Goal: Task Accomplishment & Management: Manage account settings

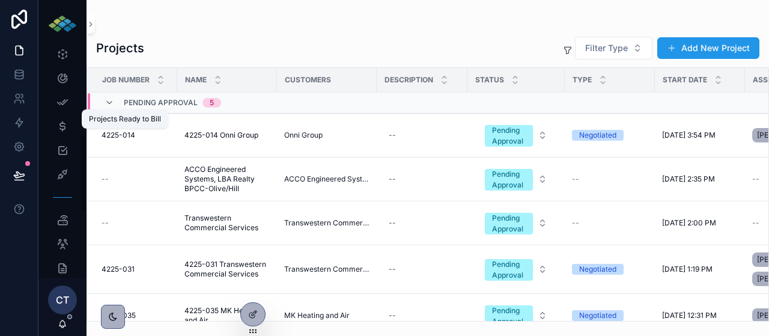
scroll to position [257, 0]
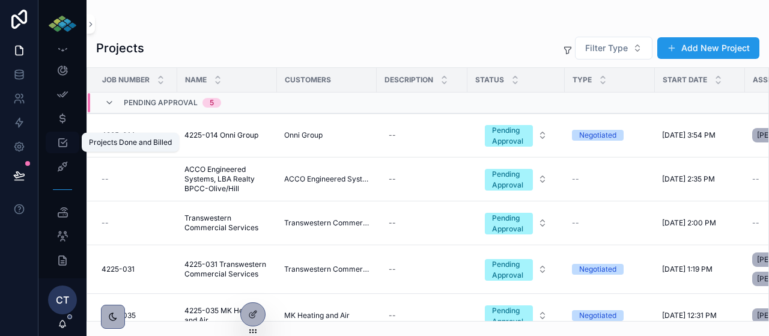
click at [64, 137] on icon "scrollable content" at bounding box center [62, 142] width 12 height 12
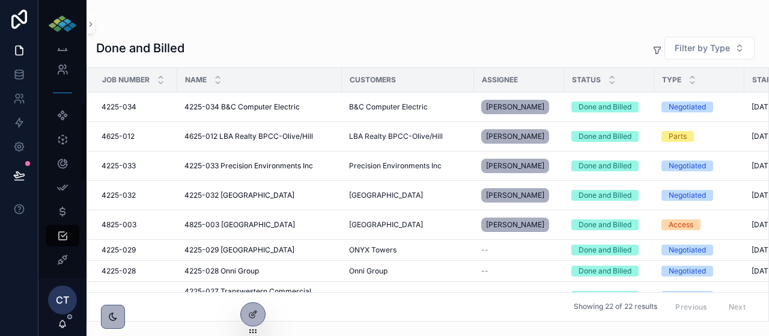
scroll to position [162, 0]
click at [59, 159] on div "Work Items" at bounding box center [62, 164] width 19 height 19
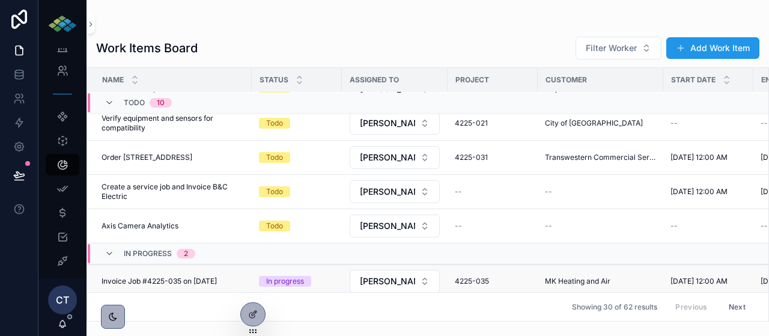
scroll to position [255, 0]
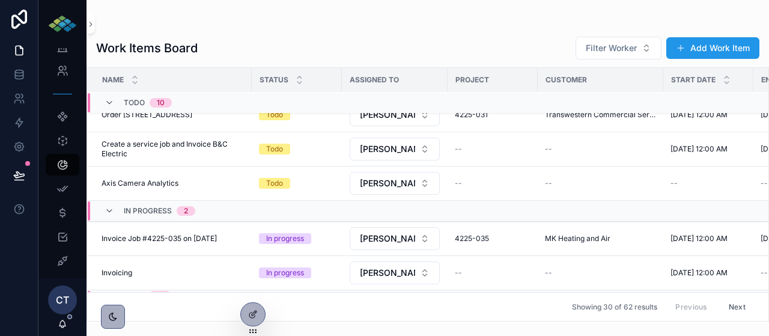
click at [110, 291] on icon "scrollable content" at bounding box center [110, 296] width 10 height 10
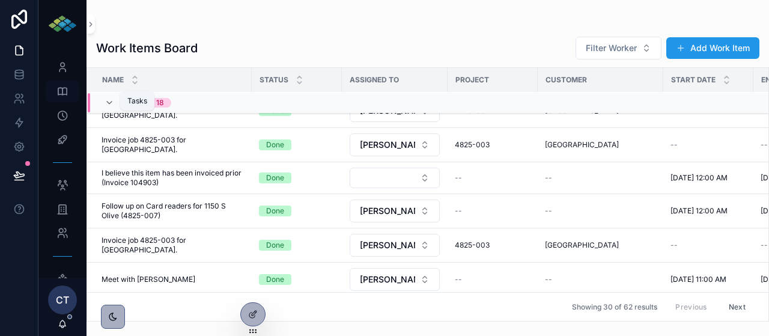
scroll to position [668, 0]
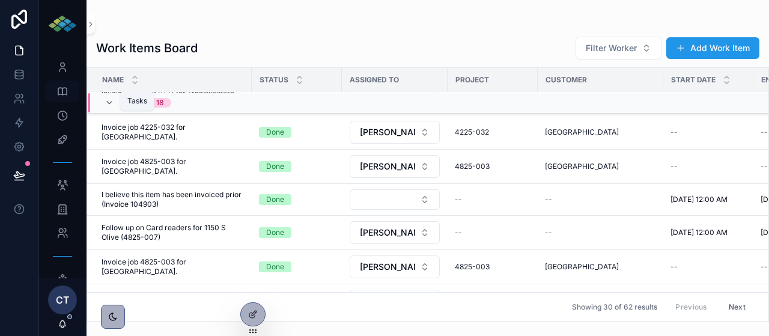
click at [64, 84] on div "Tasks" at bounding box center [62, 91] width 19 height 19
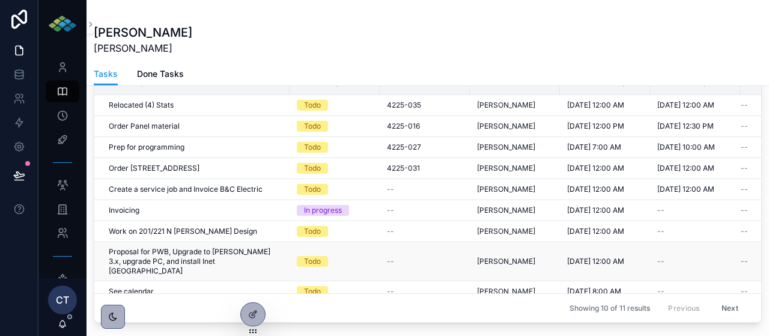
scroll to position [7, 0]
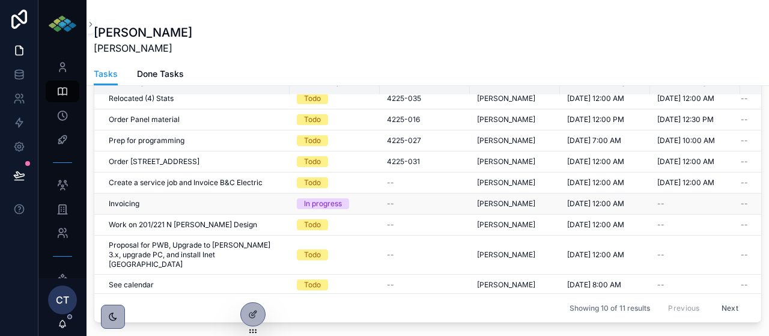
click at [181, 205] on div "Invoicing Invoicing" at bounding box center [196, 204] width 174 height 10
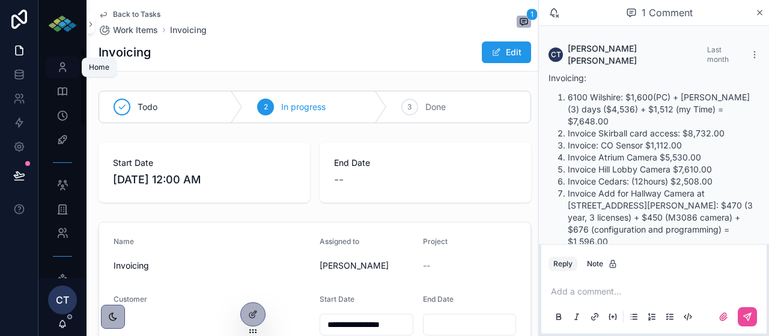
click at [70, 63] on div "Home" at bounding box center [62, 67] width 19 height 19
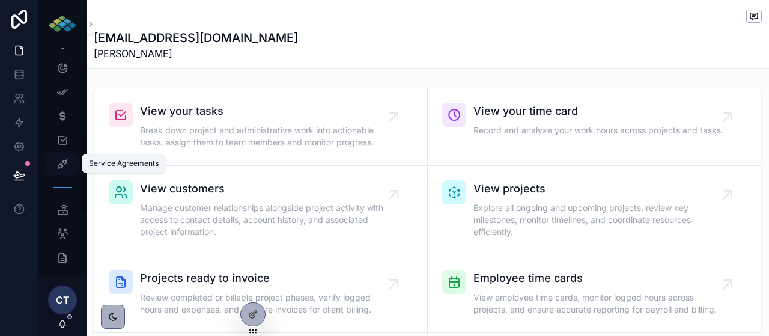
scroll to position [260, 0]
click at [64, 260] on icon "scrollable content" at bounding box center [62, 257] width 12 height 12
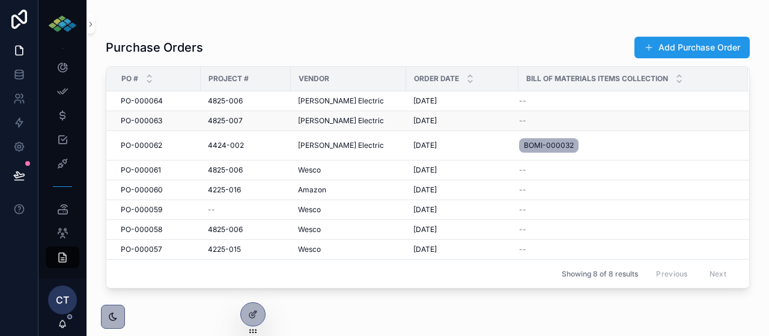
click at [228, 120] on span "4825-007" at bounding box center [225, 121] width 35 height 10
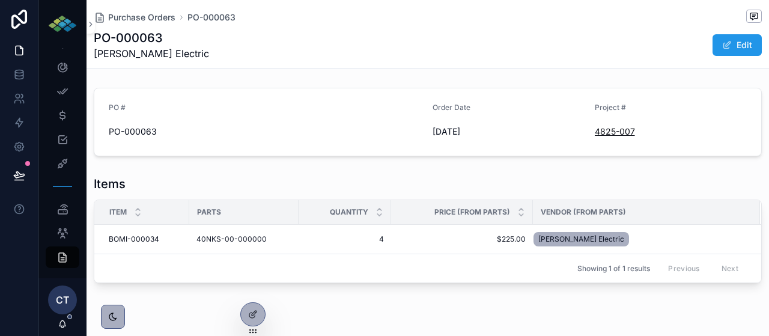
click at [620, 131] on span "4825-007" at bounding box center [615, 132] width 40 height 12
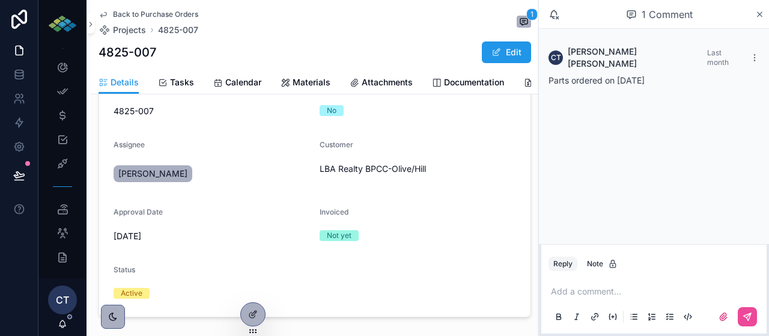
scroll to position [558, 0]
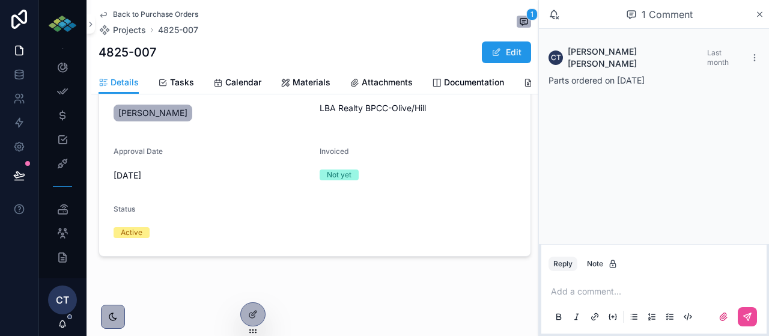
click at [379, 80] on span "Attachments" at bounding box center [387, 82] width 51 height 12
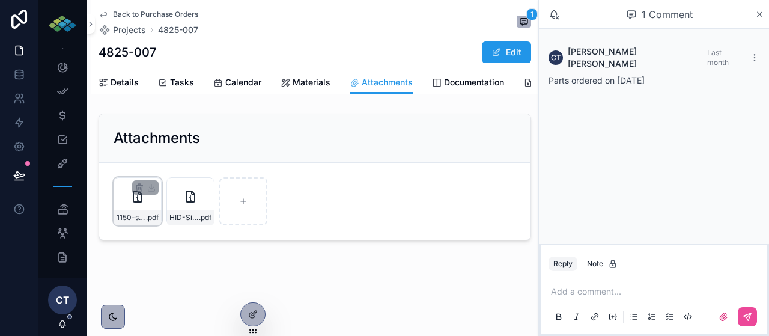
click at [148, 211] on div "1150-s-Olive-Replace-(9)-card-readers-with-multi-technology .pdf" at bounding box center [137, 217] width 47 height 14
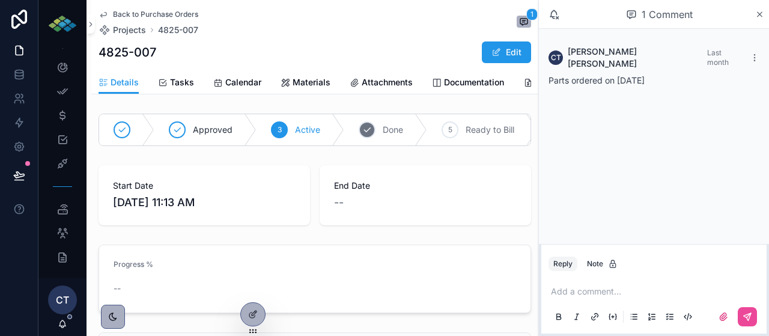
click at [398, 133] on span "Done" at bounding box center [393, 130] width 20 height 12
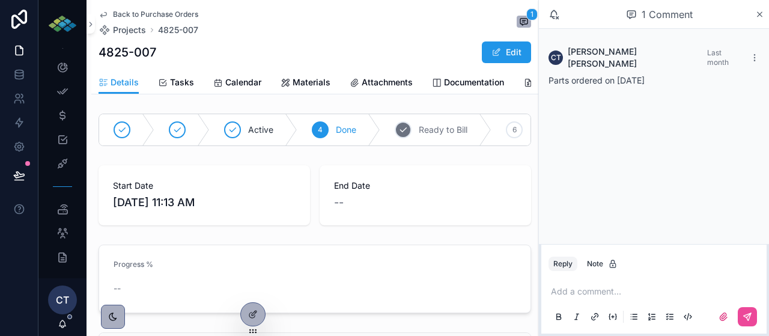
click at [428, 128] on span "Ready to Bill" at bounding box center [443, 130] width 49 height 12
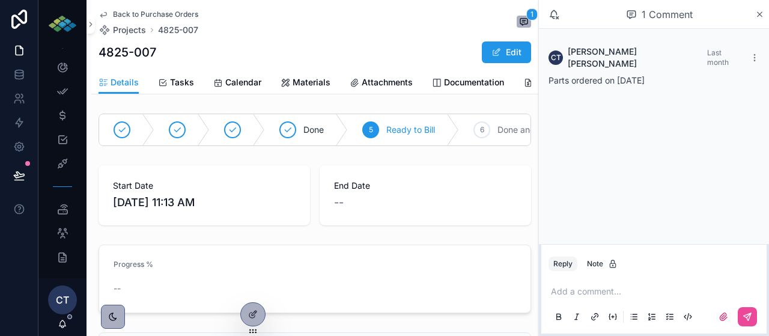
scroll to position [31, 0]
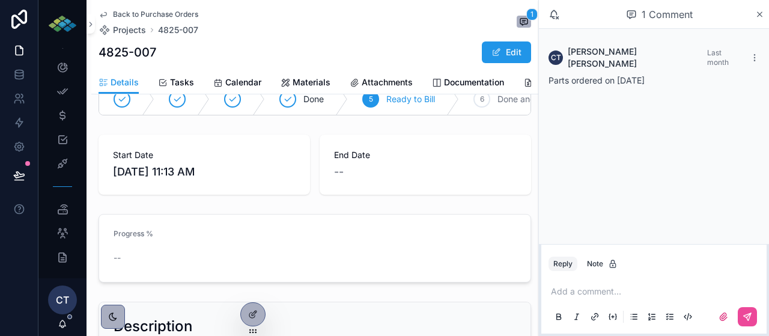
click at [378, 82] on span "Attachments" at bounding box center [387, 82] width 51 height 12
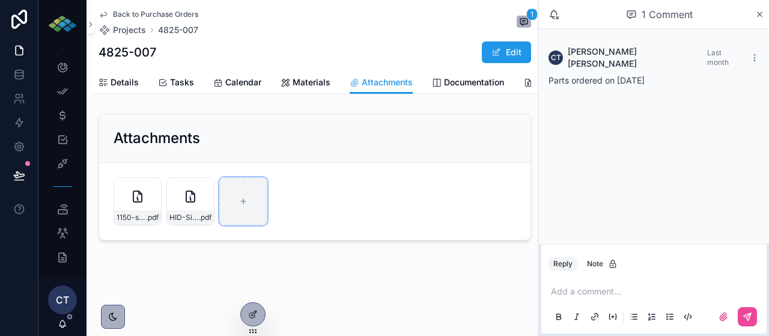
click at [245, 212] on div "scrollable content" at bounding box center [243, 201] width 48 height 48
type input "**********"
click at [160, 55] on div "4825-007 Edit" at bounding box center [315, 52] width 433 height 23
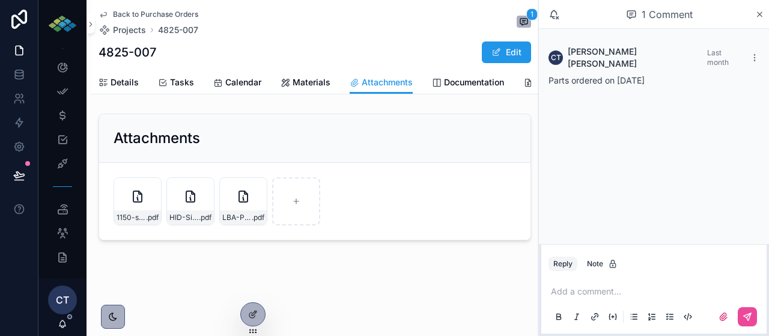
click at [184, 79] on span "Tasks" at bounding box center [182, 82] width 24 height 12
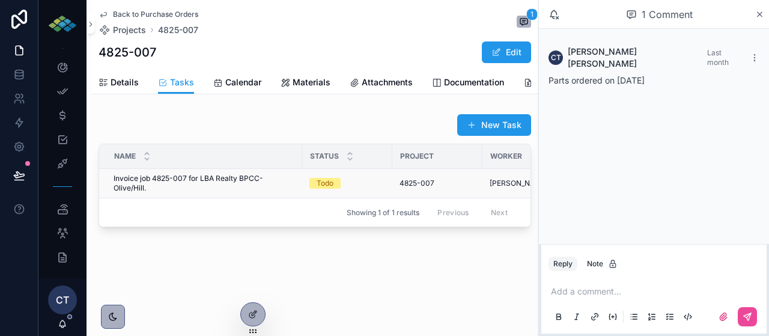
click at [167, 181] on span "Invoice job 4825-007 for LBA Realty BPCC-Olive/Hill." at bounding box center [204, 183] width 181 height 19
